Goal: Task Accomplishment & Management: Use online tool/utility

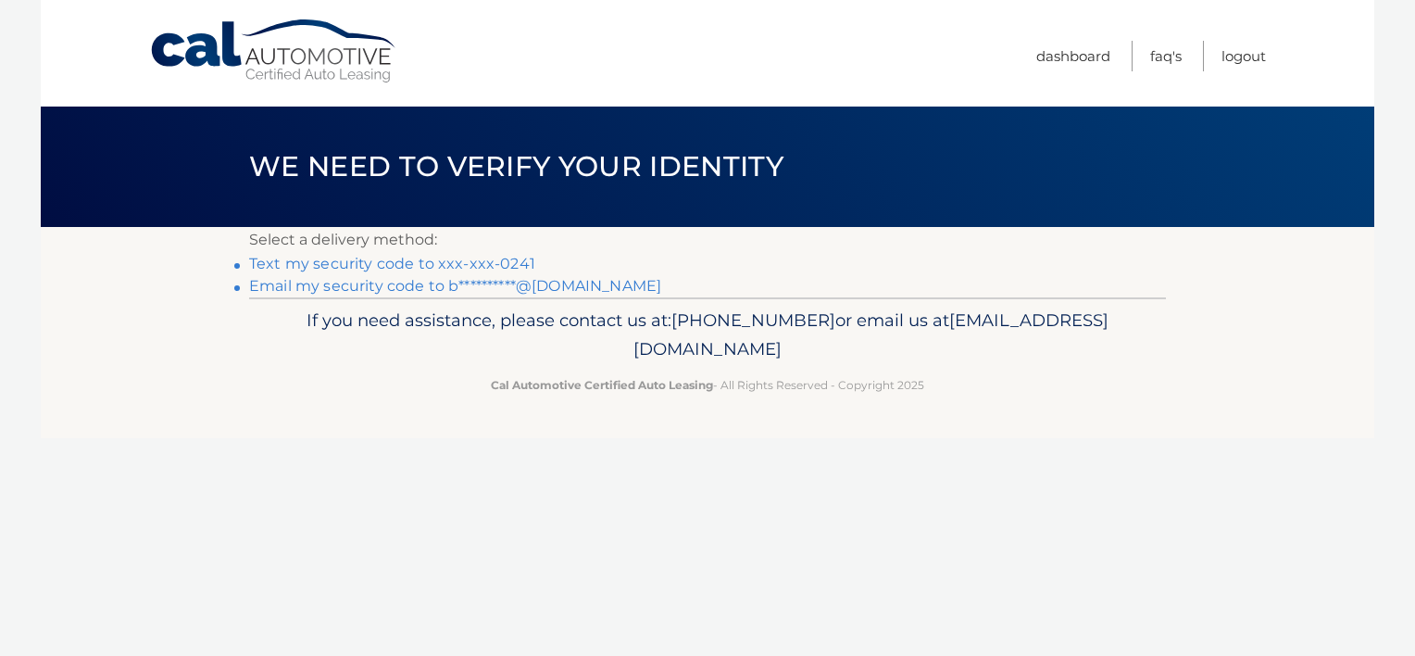
click at [516, 258] on link "Text my security code to xxx-xxx-0241" at bounding box center [392, 264] width 286 height 18
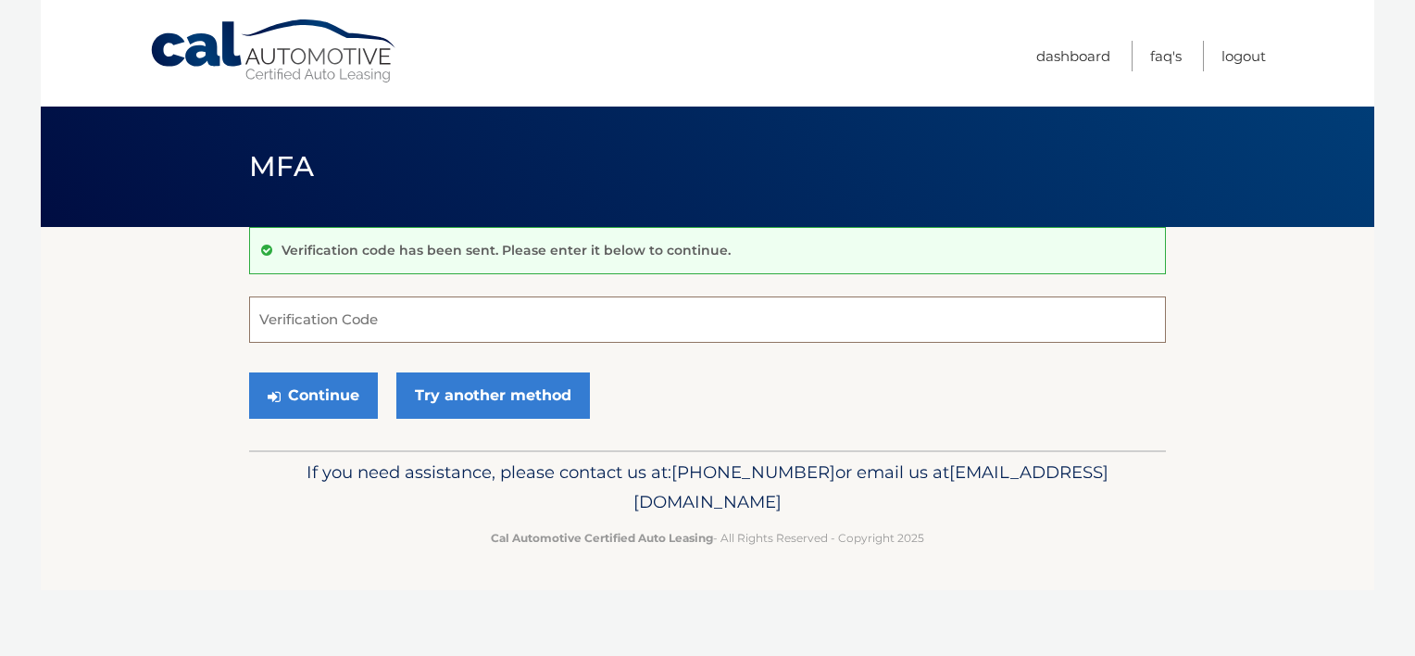
click at [492, 322] on input "Verification Code" at bounding box center [707, 319] width 917 height 46
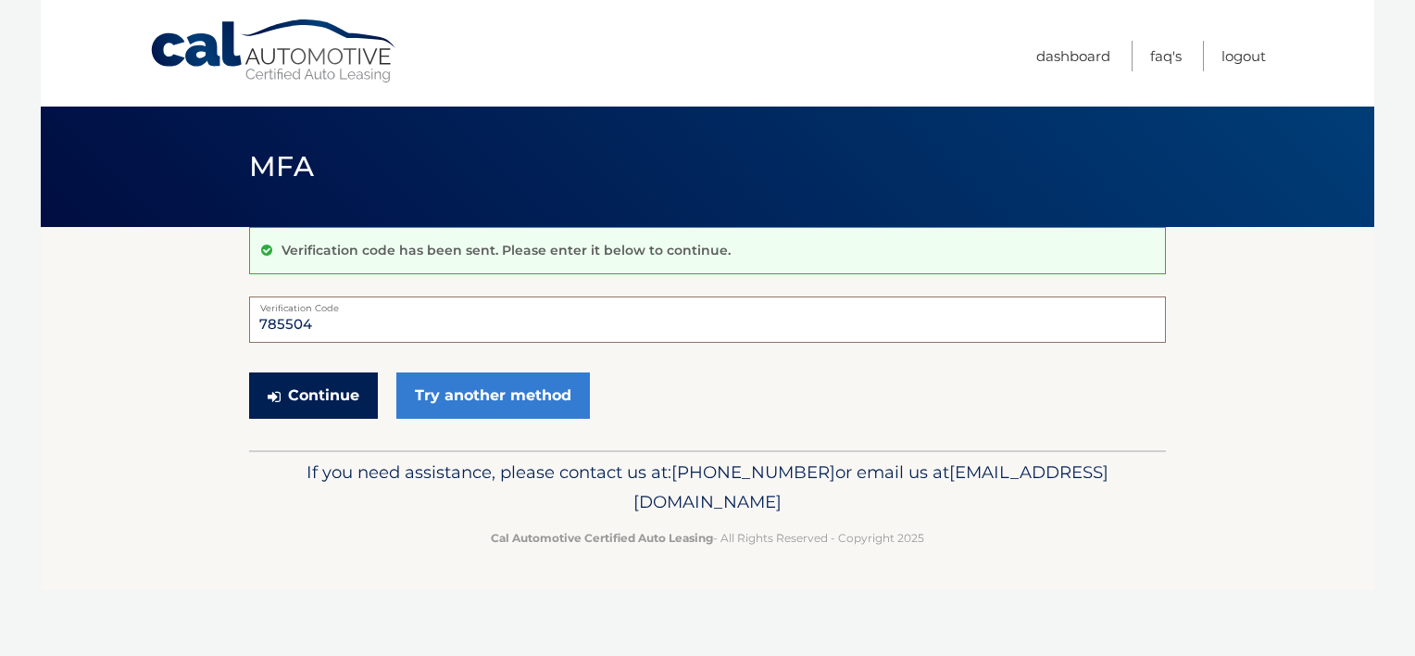
type input "785504"
click at [331, 393] on button "Continue" at bounding box center [313, 395] width 129 height 46
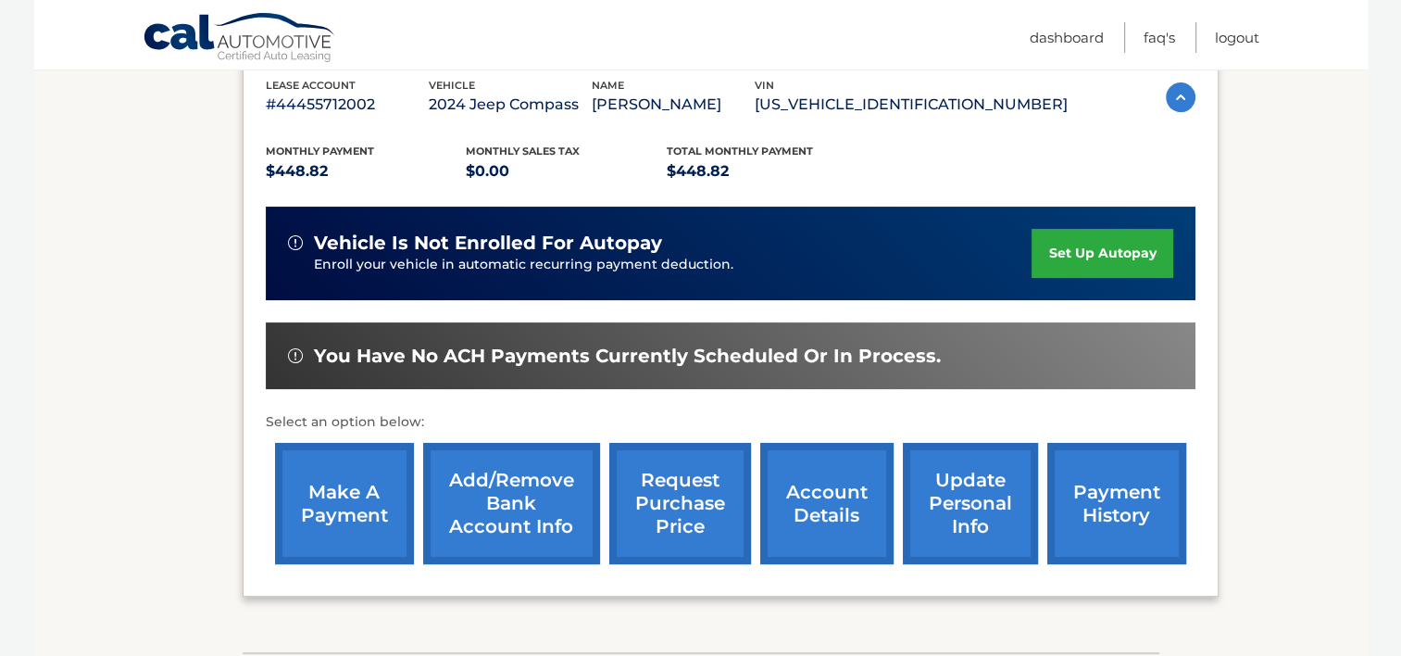
scroll to position [331, 0]
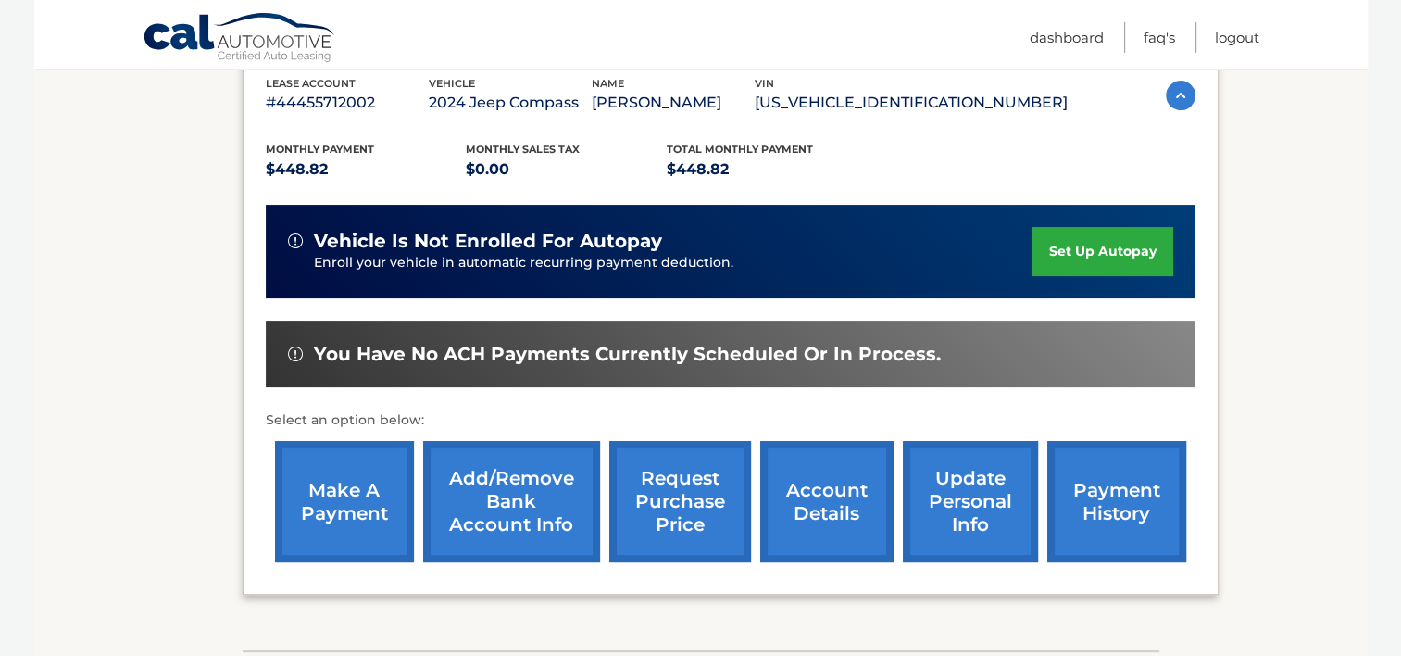
click at [367, 492] on link "make a payment" at bounding box center [344, 501] width 139 height 121
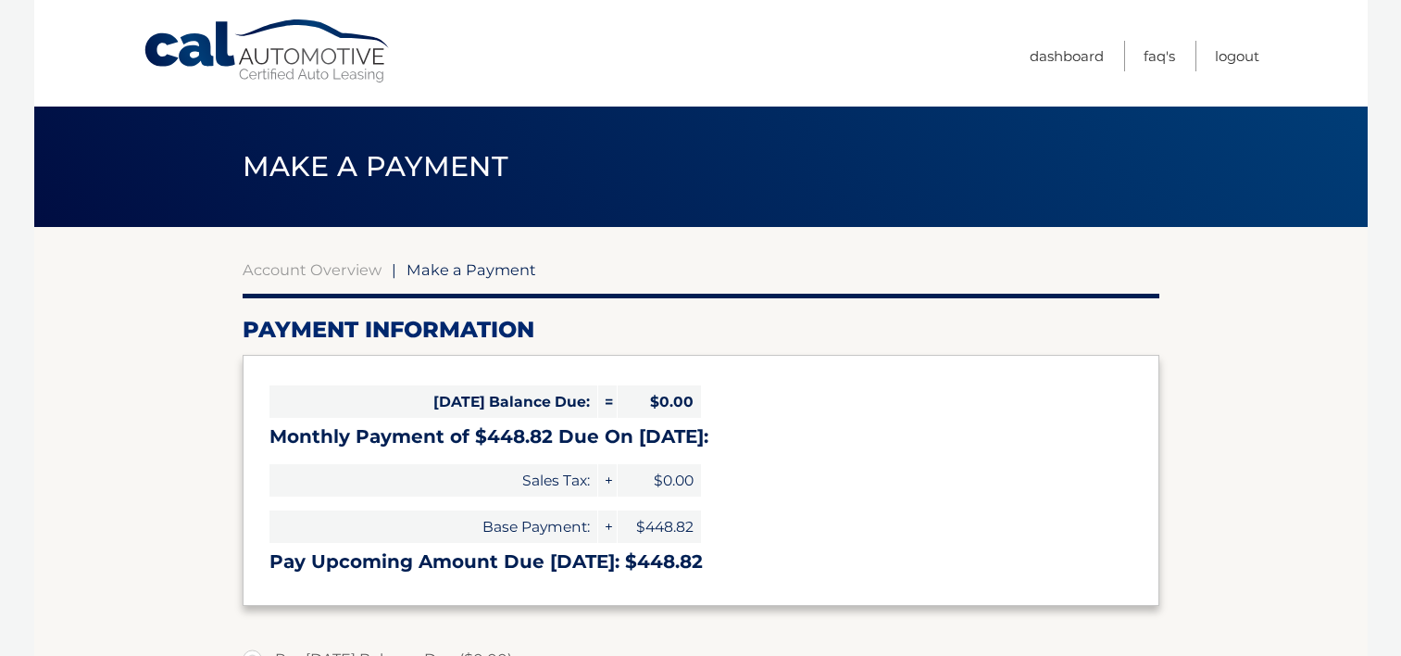
select select "YjE4ODM5M2MtZDc0Ni00ZWE1LThhYjktMzUyOGEyOWI4NzMy"
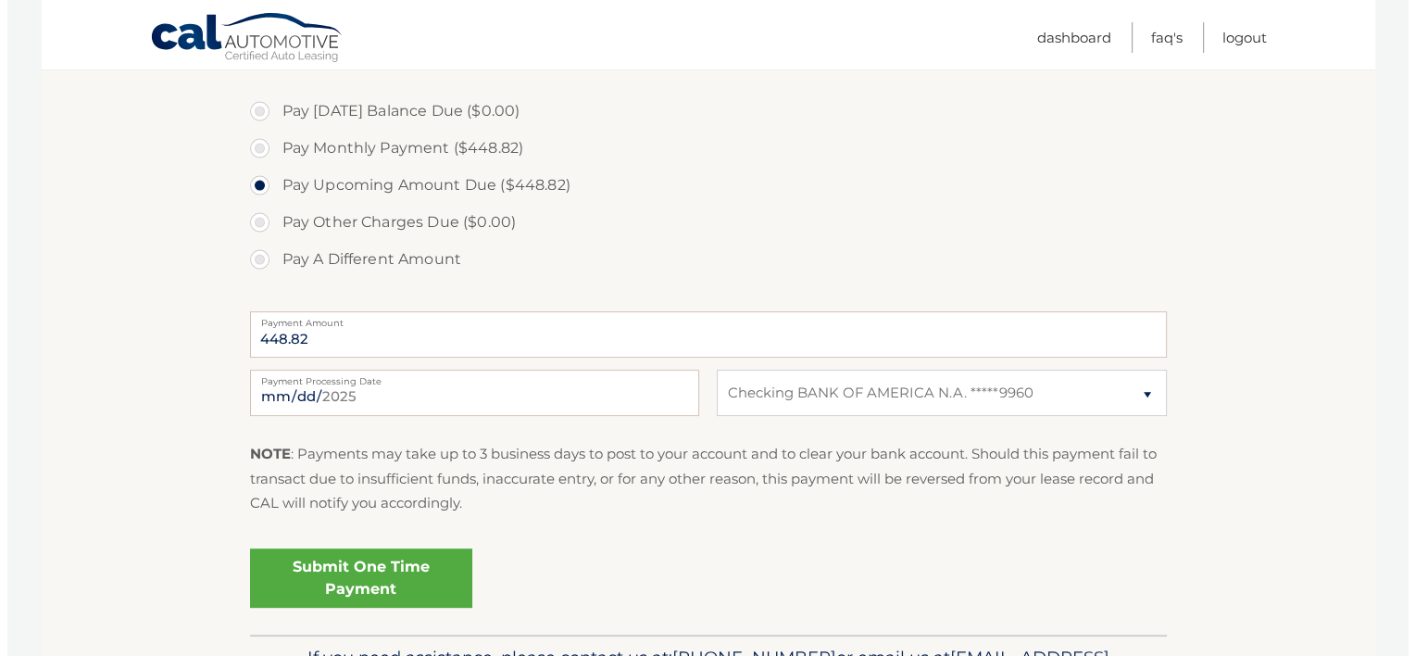
scroll to position [552, 0]
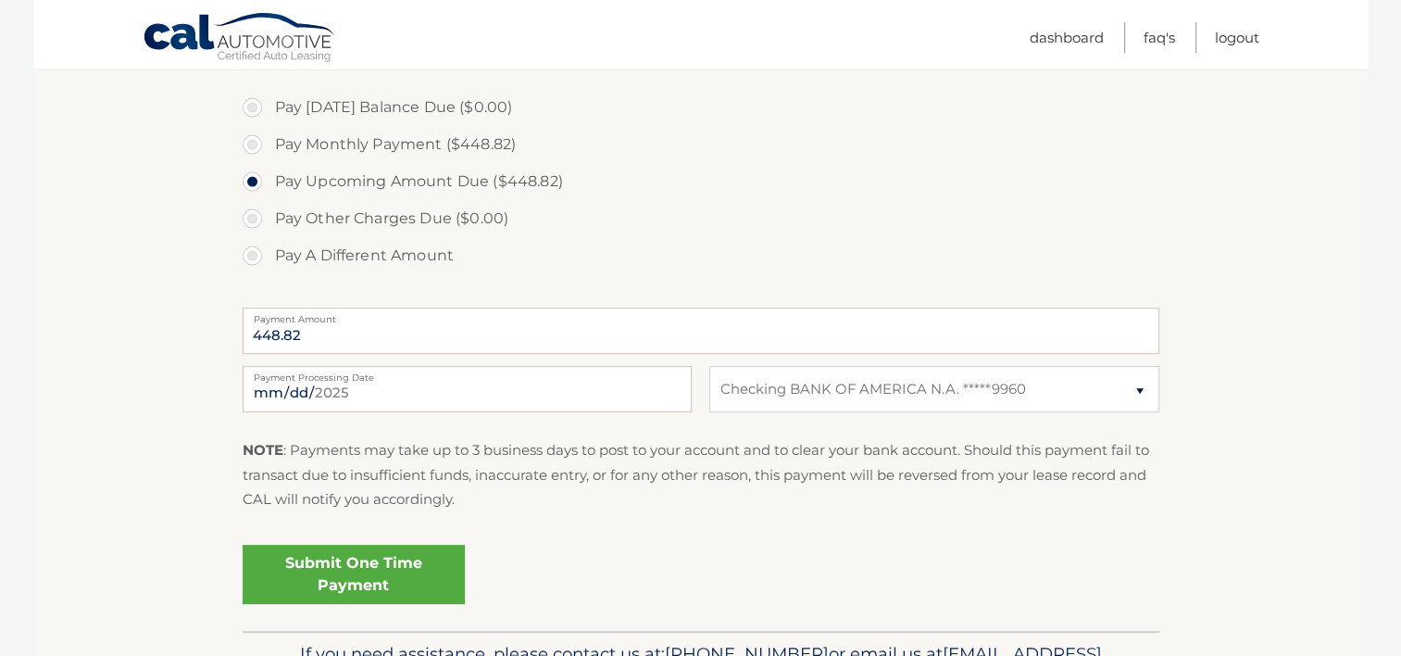
click at [360, 568] on link "Submit One Time Payment" at bounding box center [354, 573] width 222 height 59
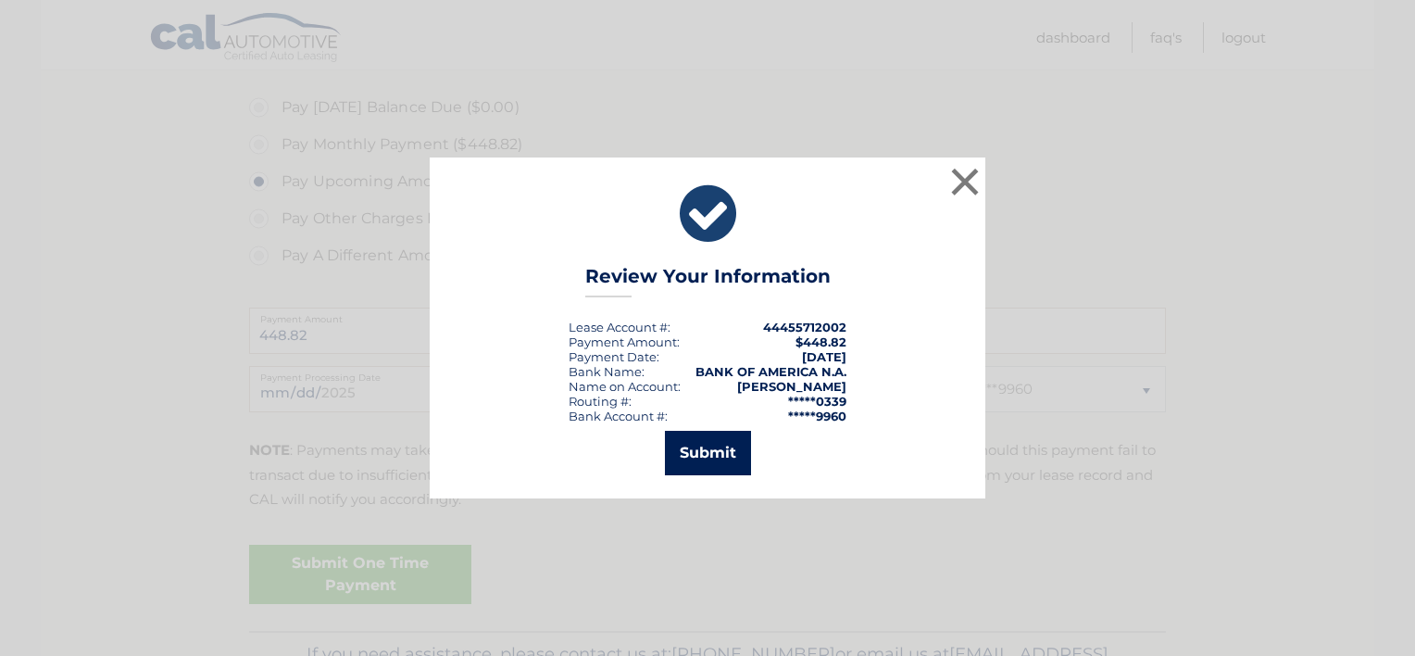
click at [689, 460] on button "Submit" at bounding box center [708, 453] width 86 height 44
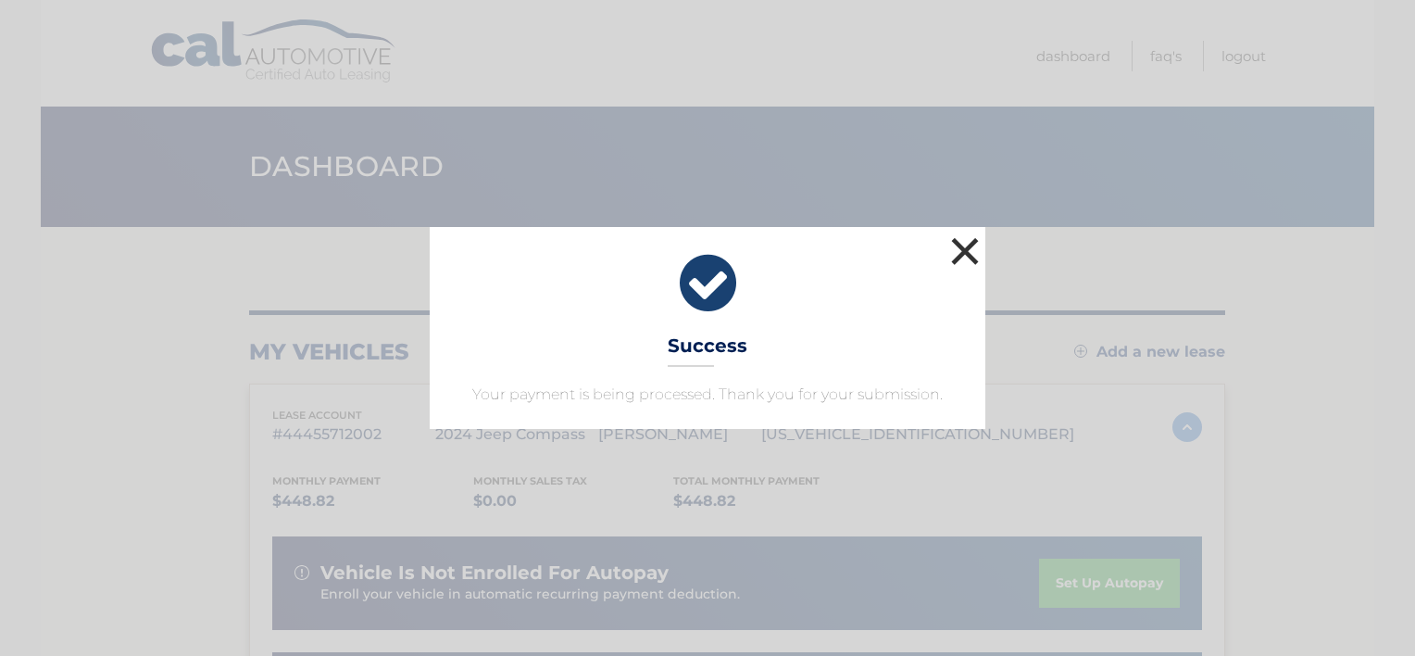
click at [966, 261] on button "×" at bounding box center [964, 250] width 37 height 37
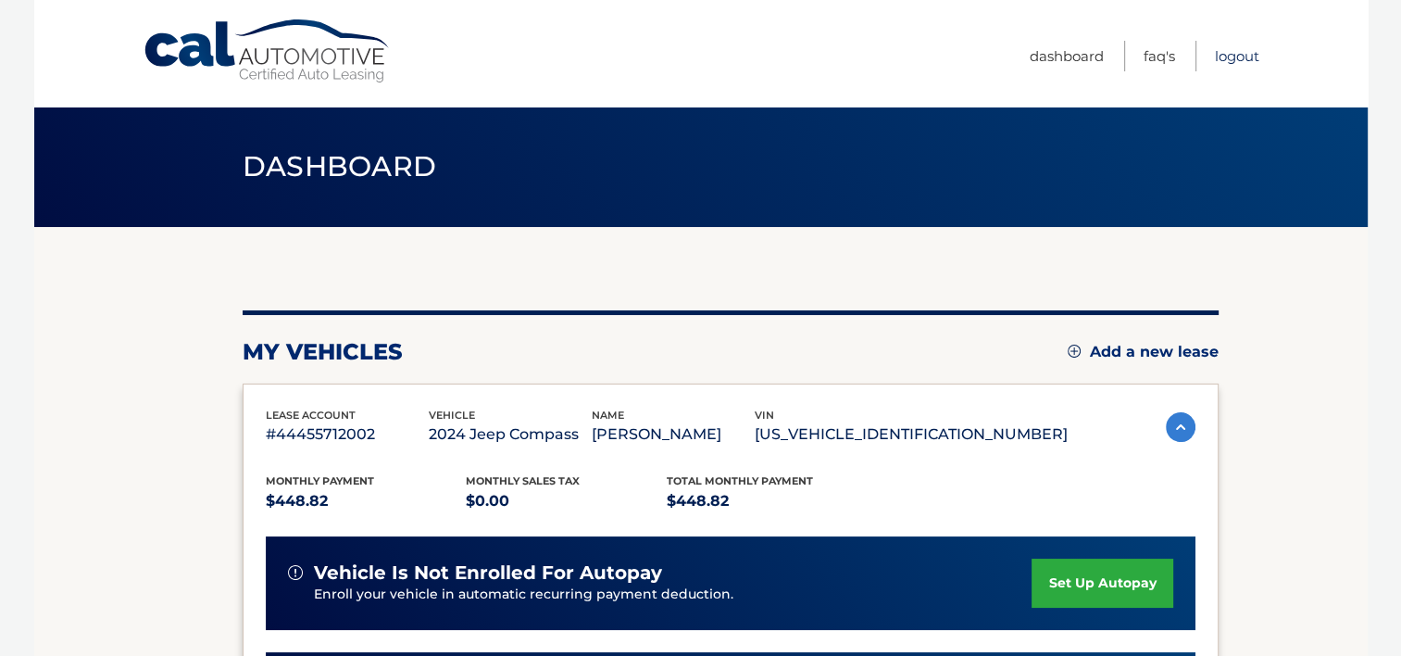
click at [1231, 53] on link "Logout" at bounding box center [1237, 56] width 44 height 31
